Goal: Task Accomplishment & Management: Manage account settings

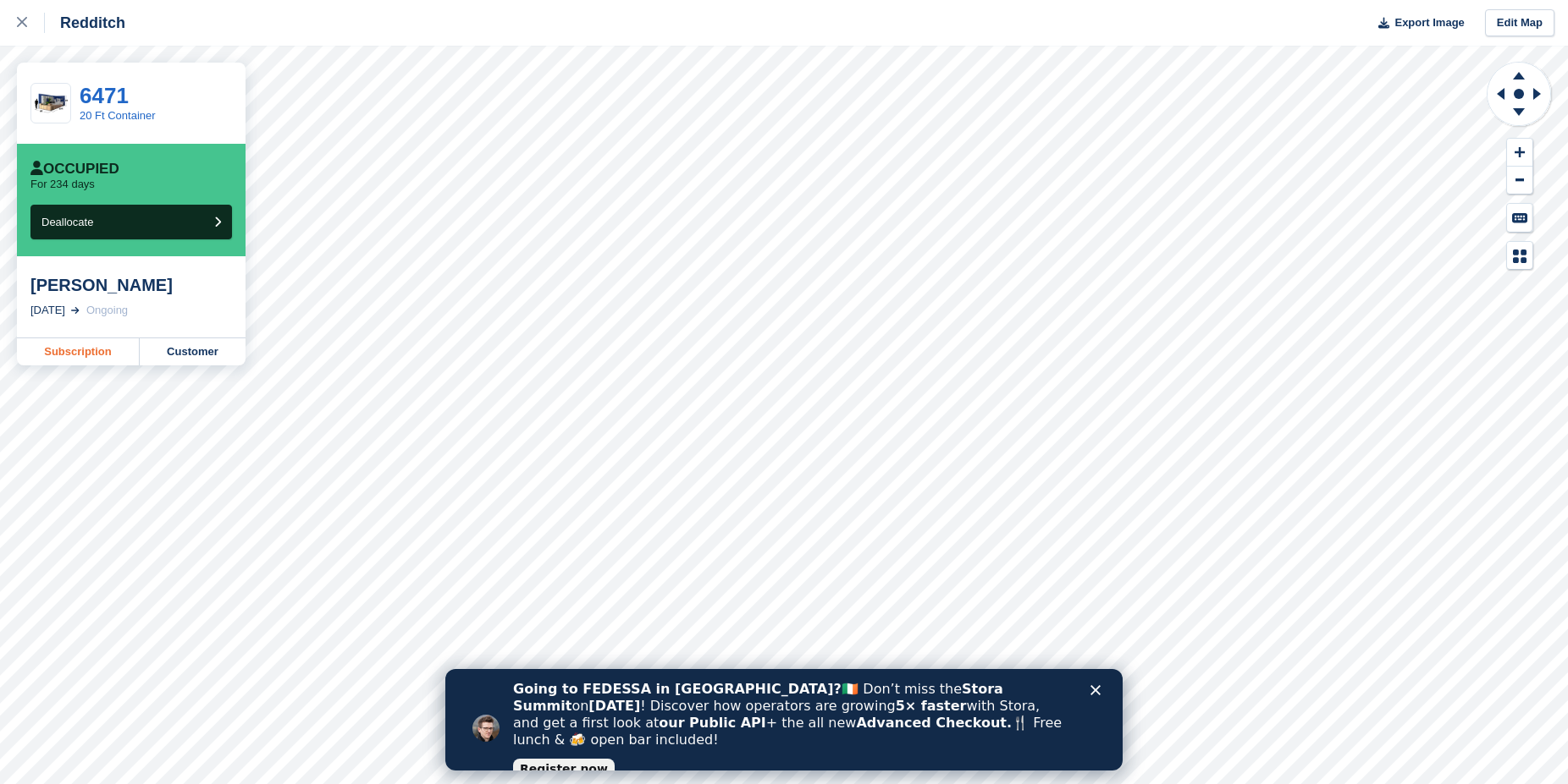
click at [53, 356] on link "Subscription" at bounding box center [78, 352] width 123 height 27
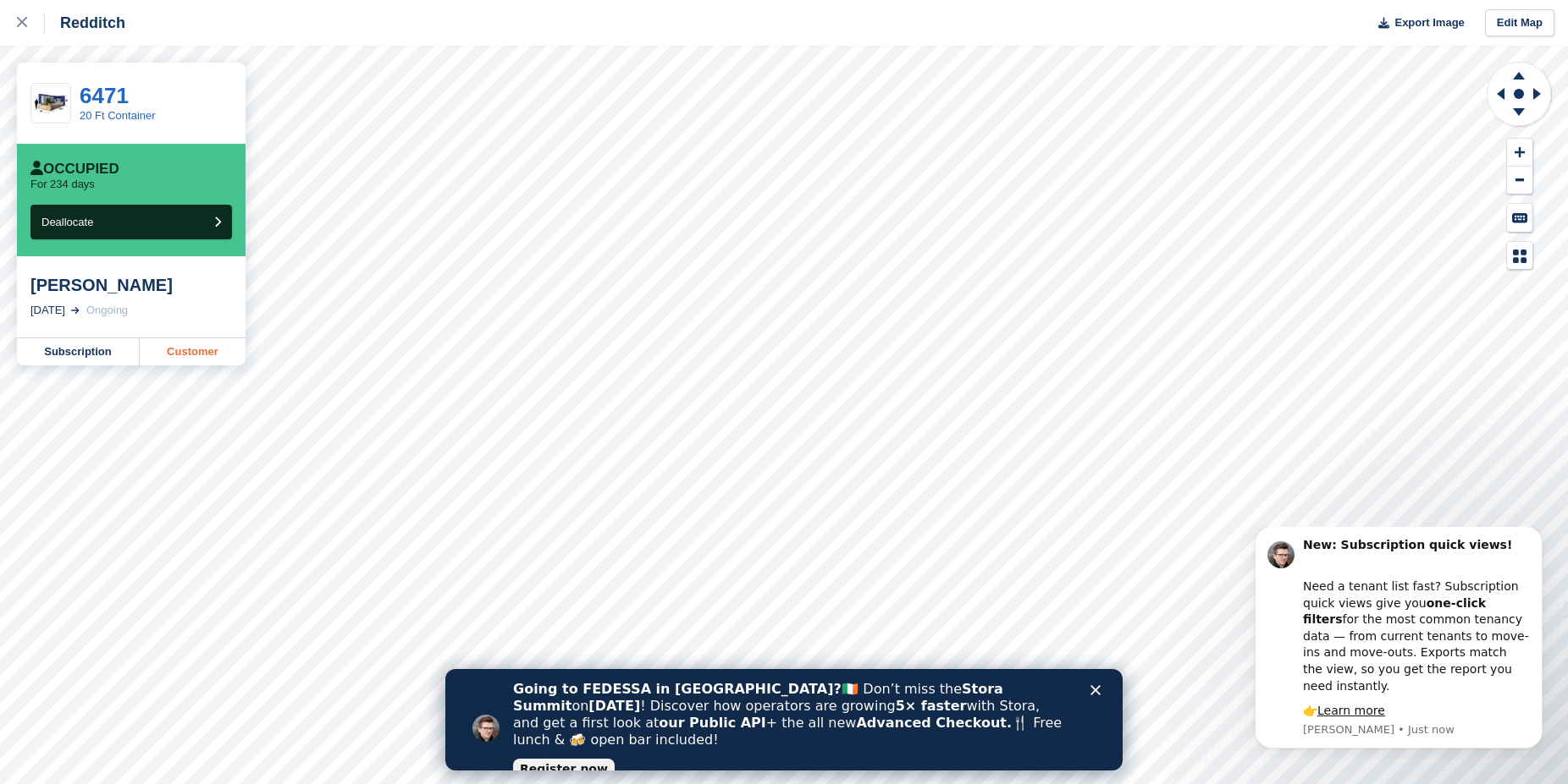
click at [176, 353] on link "Customer" at bounding box center [193, 352] width 106 height 27
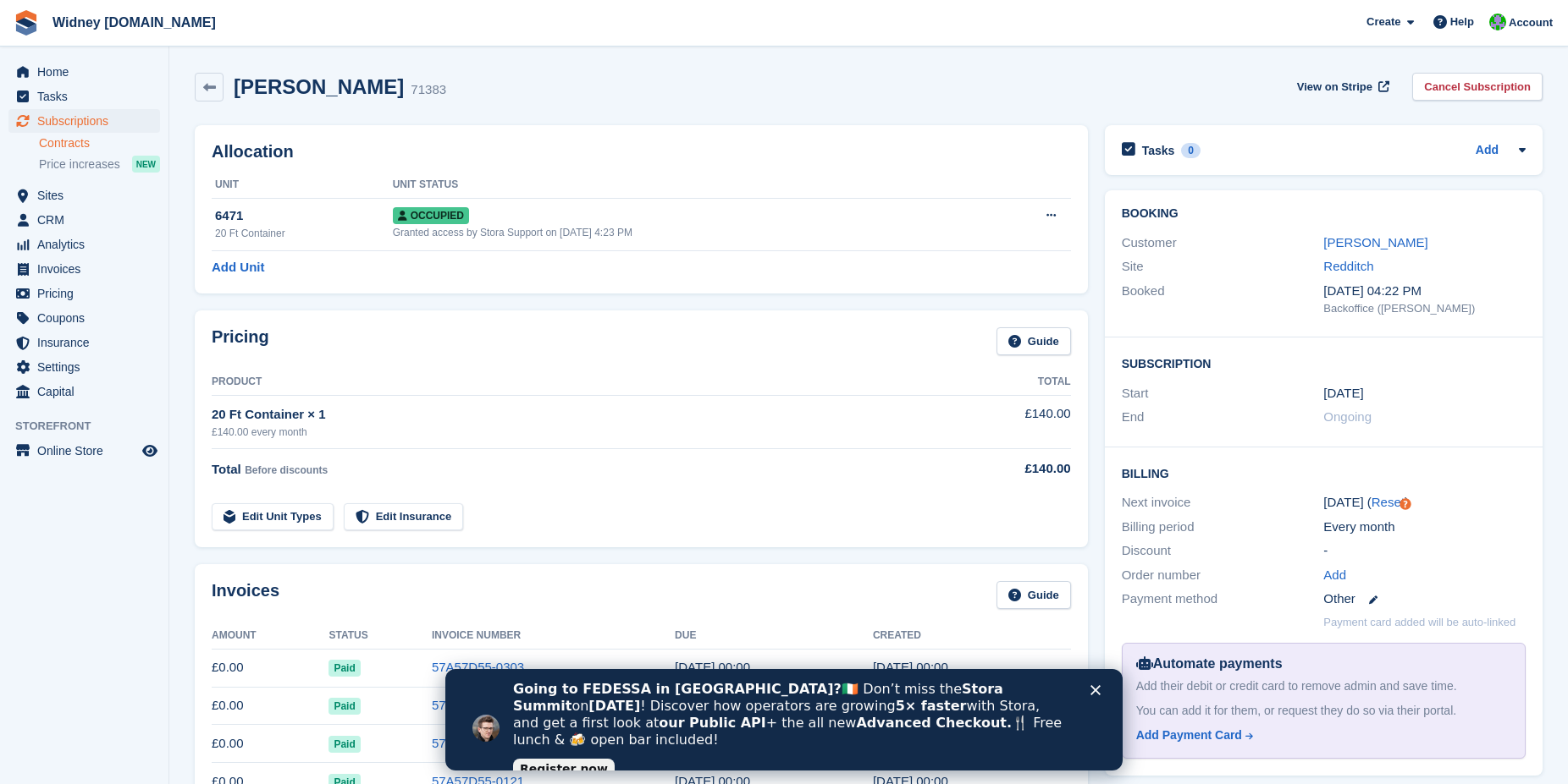
click at [66, 141] on link "Contracts" at bounding box center [99, 144] width 121 height 16
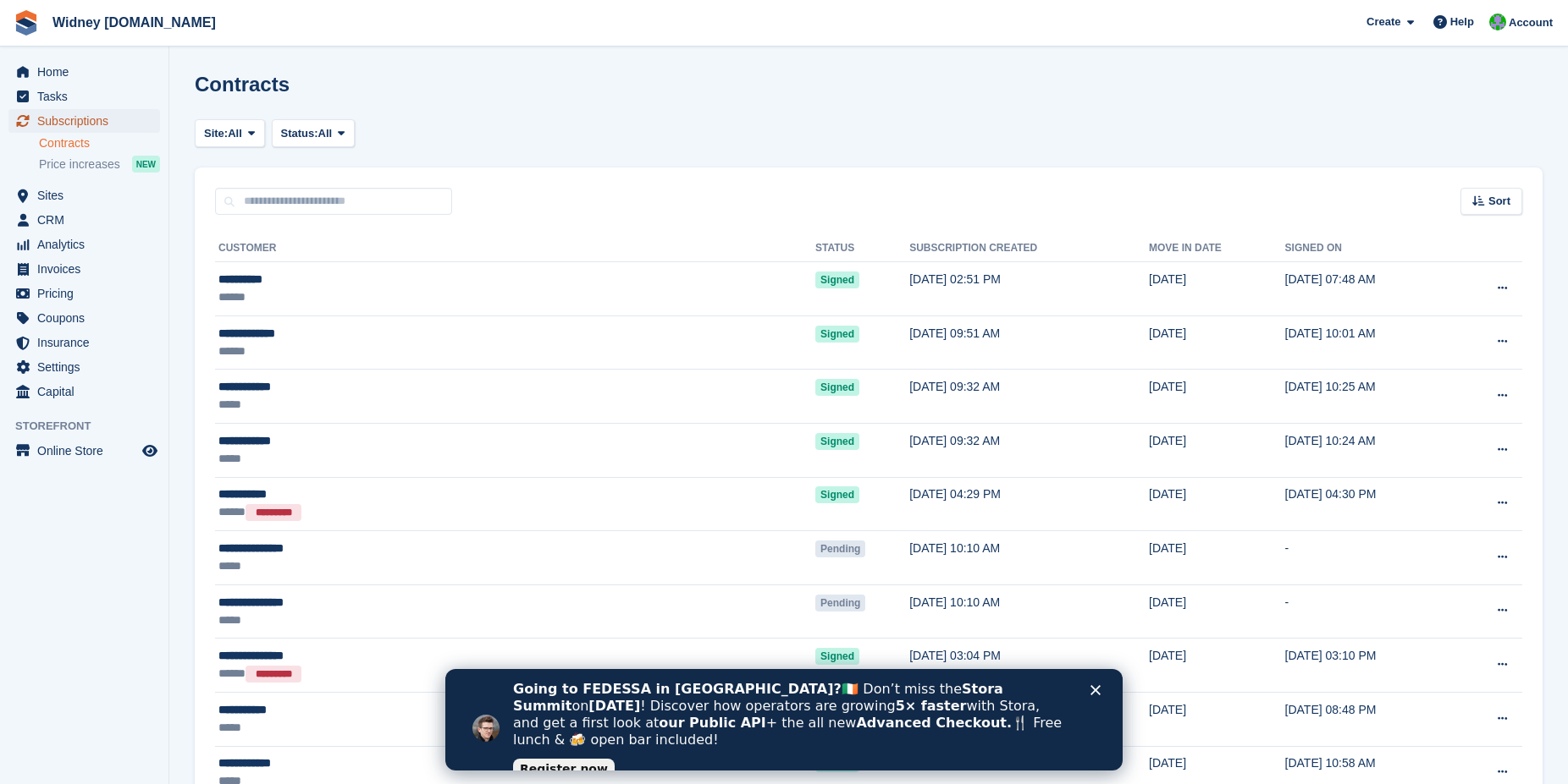
click at [68, 126] on span "Subscriptions" at bounding box center [88, 121] width 102 height 24
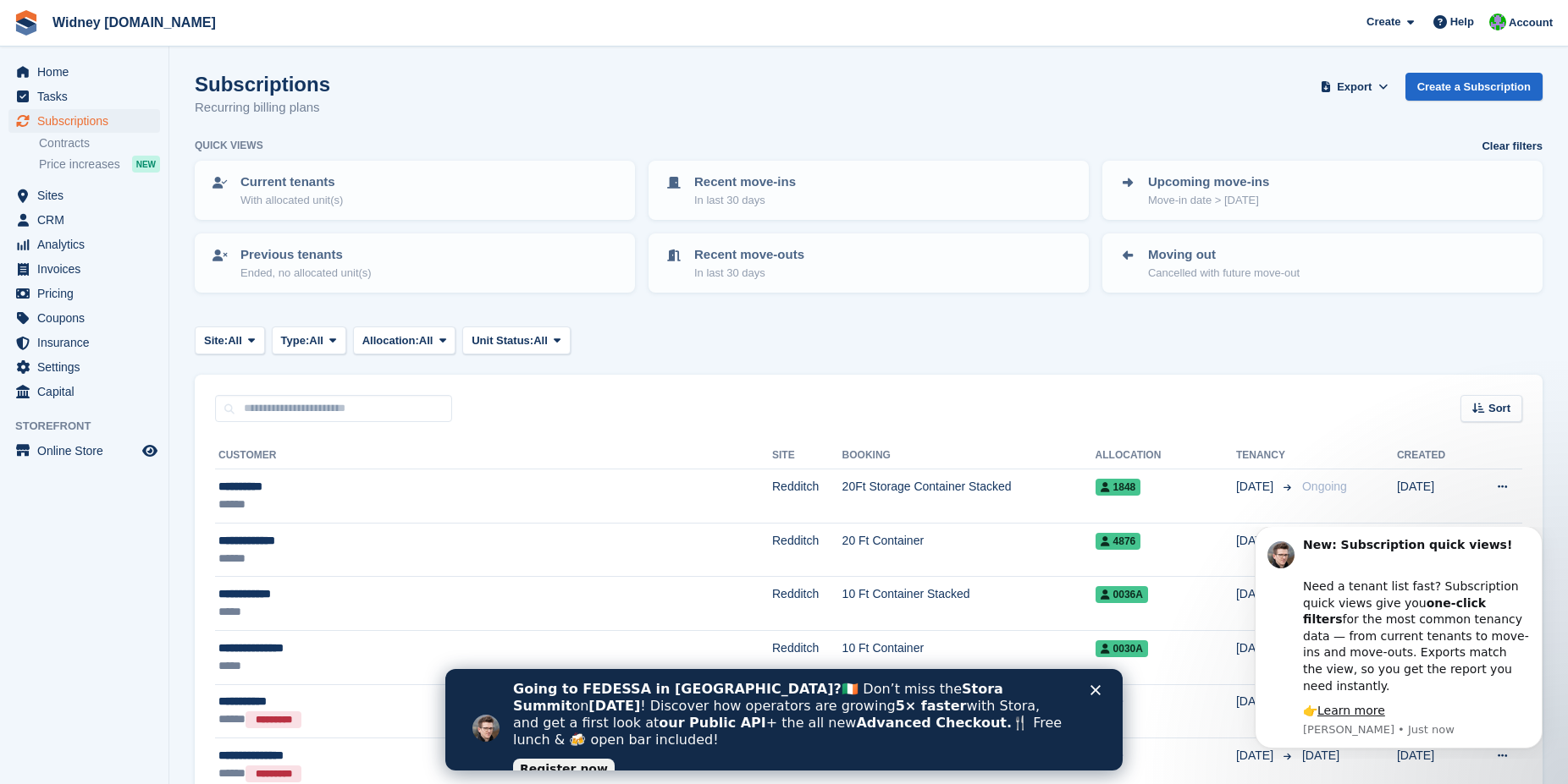
click at [1097, 689] on icon "Close" at bounding box center [1095, 690] width 10 height 10
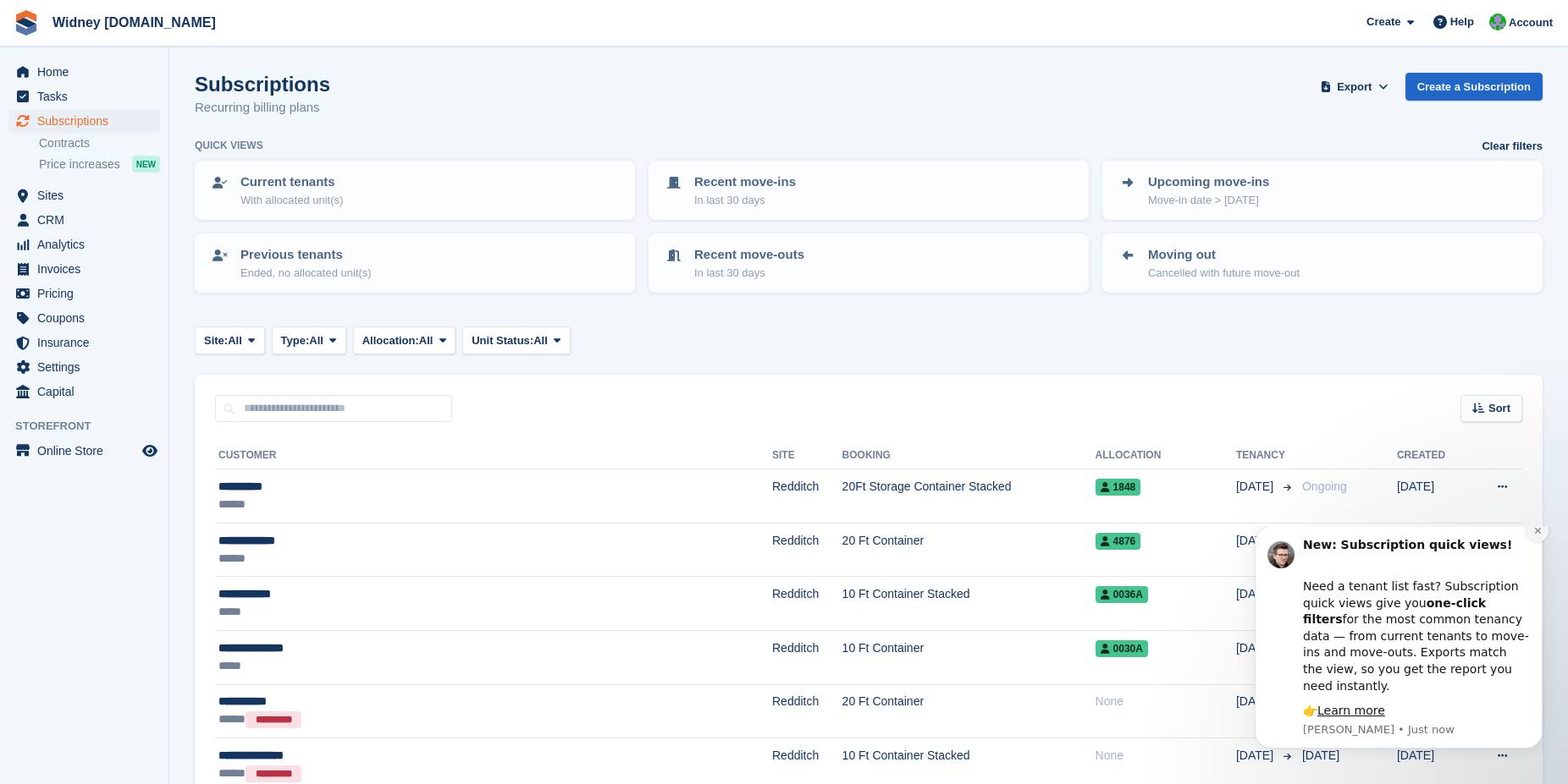
click at [1532, 542] on button "Dismiss notification" at bounding box center [1537, 531] width 22 height 22
